Goal: Book appointment/travel/reservation

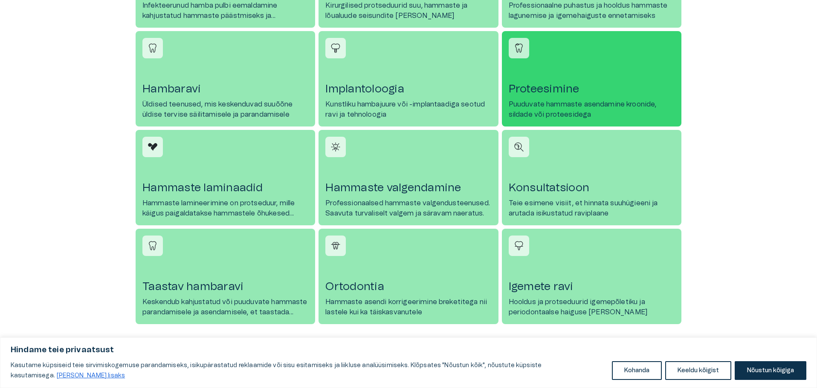
drag, startPoint x: 558, startPoint y: 97, endPoint x: 555, endPoint y: 93, distance: 4.6
click at [555, 93] on link "Proteesimine Puuduvate hammaste asendamine kroonide, sildade või proteesidega" at bounding box center [592, 79] width 180 height 96
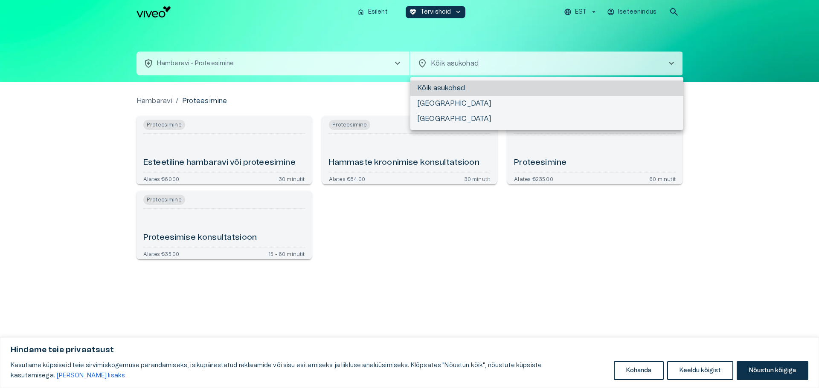
click at [432, 64] on body "Hindame teie privaatsust Kasutame küpsiseid teie sirvimiskogemuse parandamiseks…" at bounding box center [409, 194] width 819 height 388
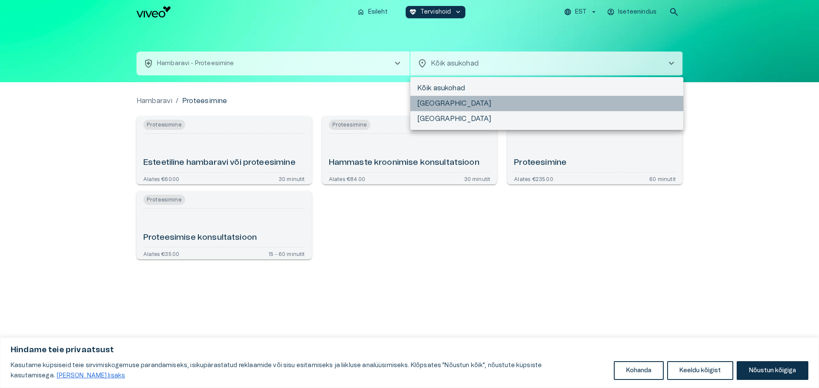
click at [427, 104] on li "[GEOGRAPHIC_DATA]" at bounding box center [546, 103] width 273 height 15
type input "**********"
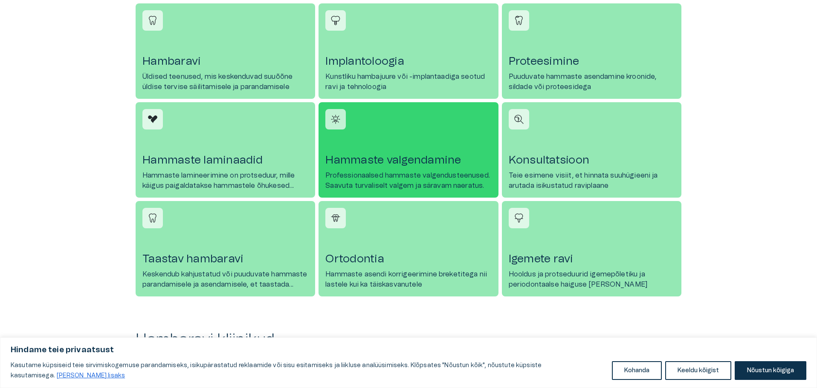
scroll to position [512, 0]
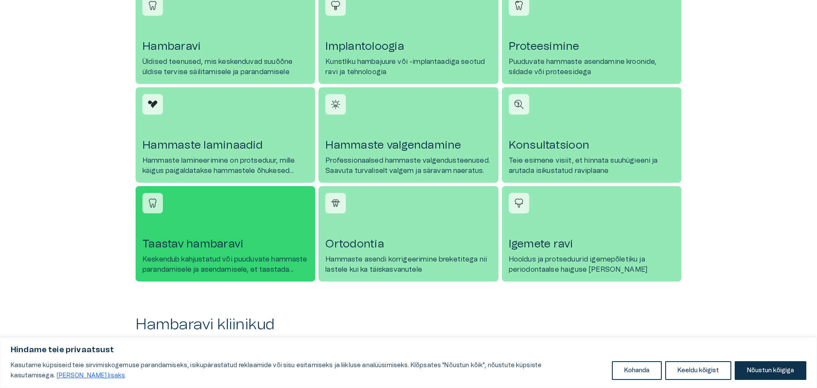
click at [182, 252] on link "Taastav hambaravi Keskendub kahjustatud või puuduvate hammaste parandamisele ja…" at bounding box center [226, 234] width 180 height 96
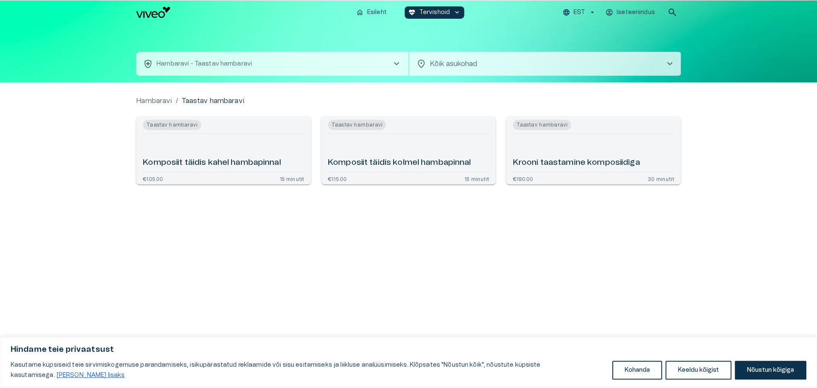
scroll to position [512, 0]
